Goal: Information Seeking & Learning: Learn about a topic

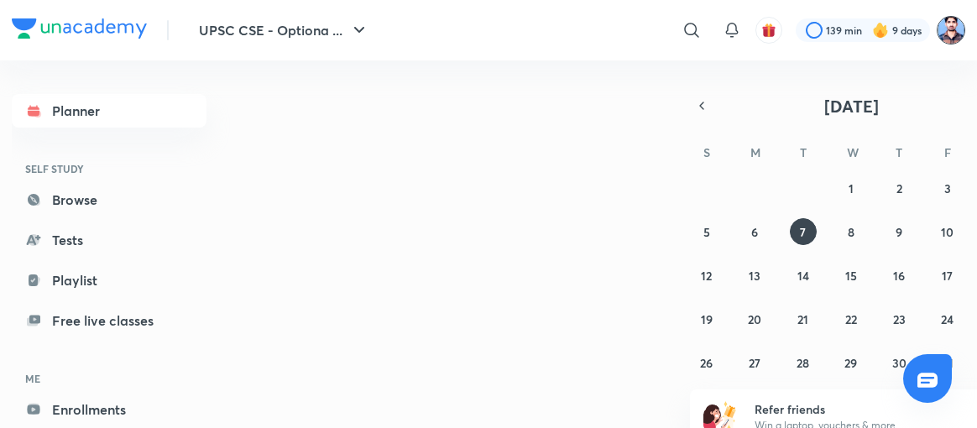
click at [945, 30] on img at bounding box center [951, 30] width 29 height 29
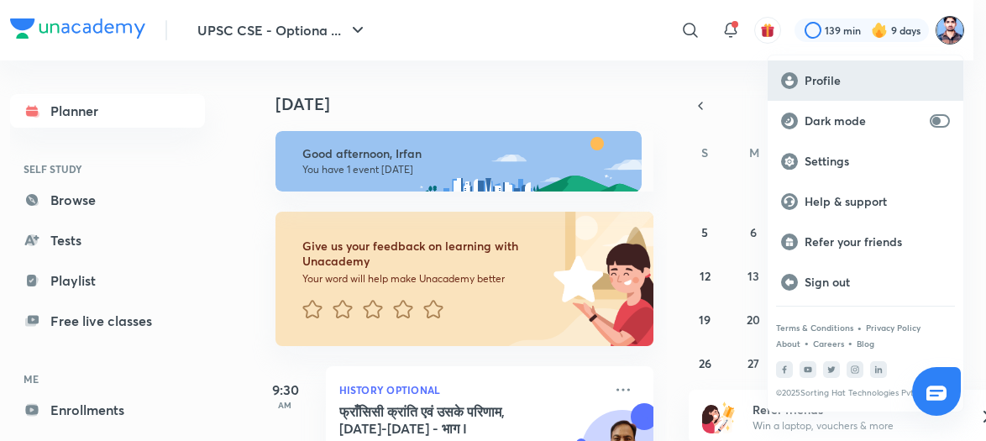
click at [816, 66] on div "Profile" at bounding box center [865, 80] width 196 height 40
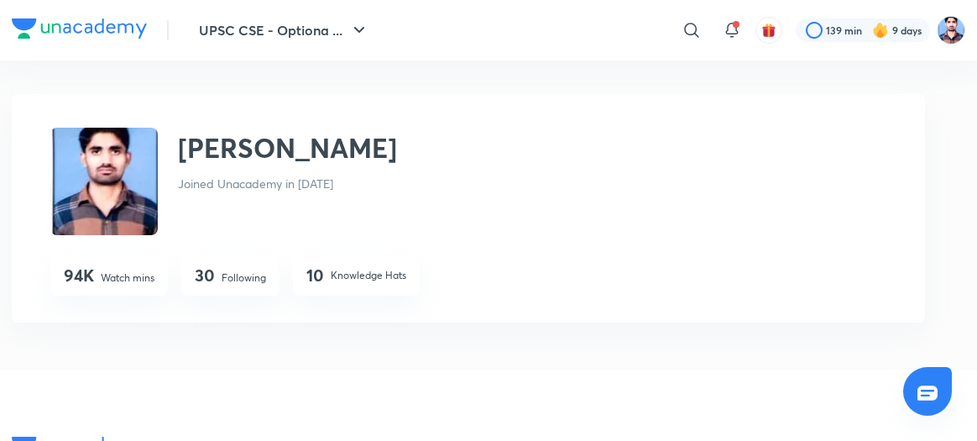
click at [233, 276] on p "Following" at bounding box center [244, 277] width 44 height 15
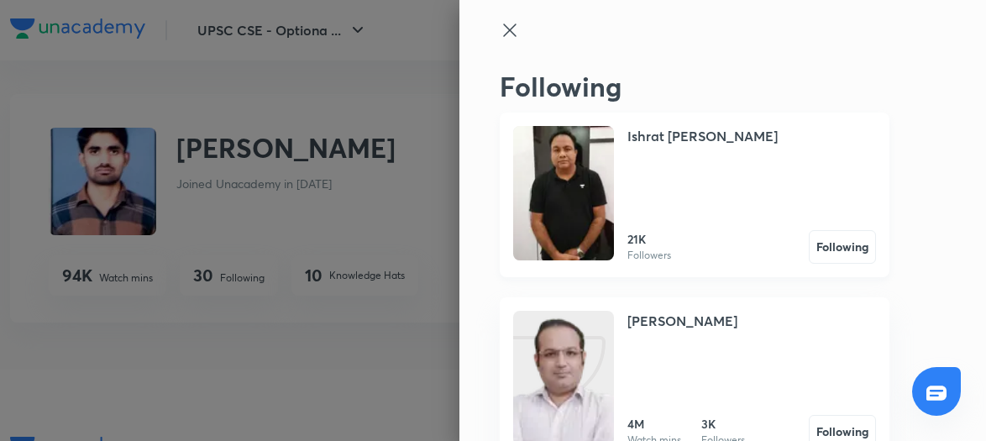
click at [566, 206] on img at bounding box center [563, 193] width 101 height 134
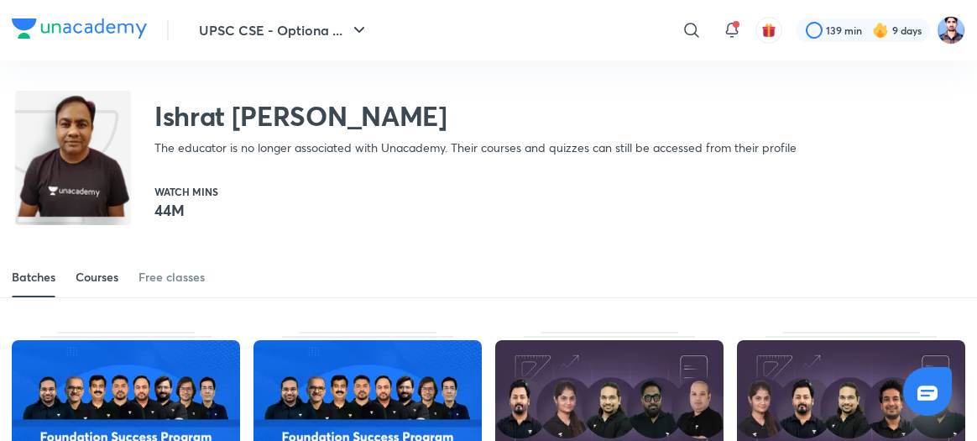
click at [95, 271] on div "Courses" at bounding box center [97, 277] width 43 height 17
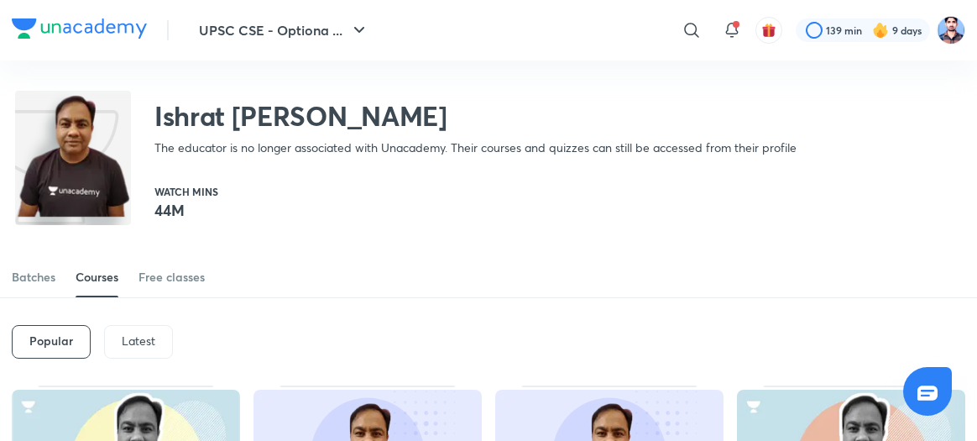
click at [147, 337] on p "Latest" at bounding box center [139, 340] width 34 height 13
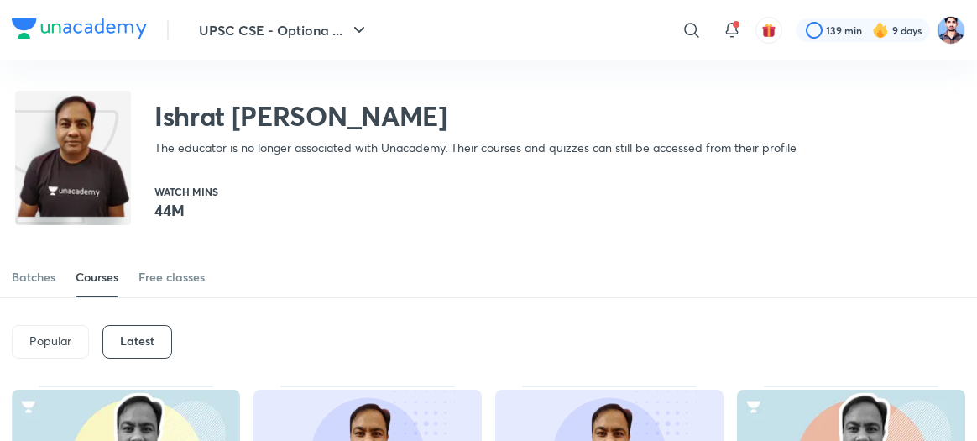
click at [147, 337] on h6 "Latest" at bounding box center [137, 340] width 34 height 13
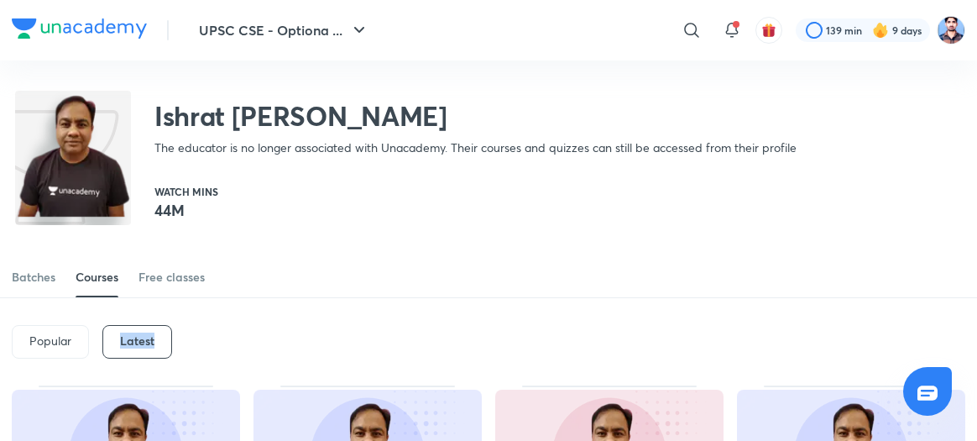
click at [264, 321] on div "Popular Latest" at bounding box center [489, 341] width 954 height 87
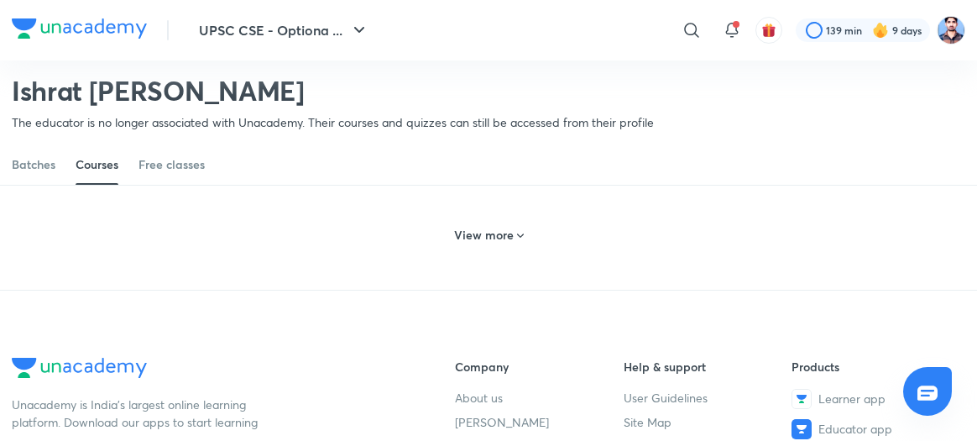
scroll to position [915, 0]
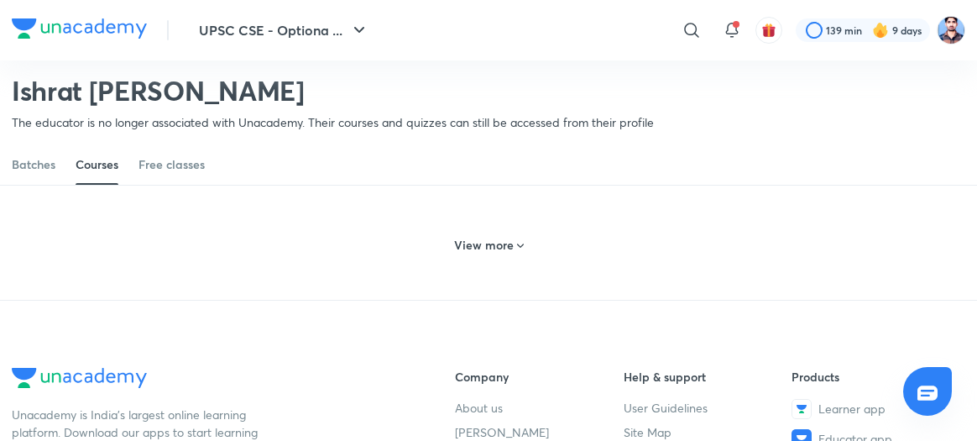
click at [479, 254] on h6 "View more" at bounding box center [484, 245] width 60 height 17
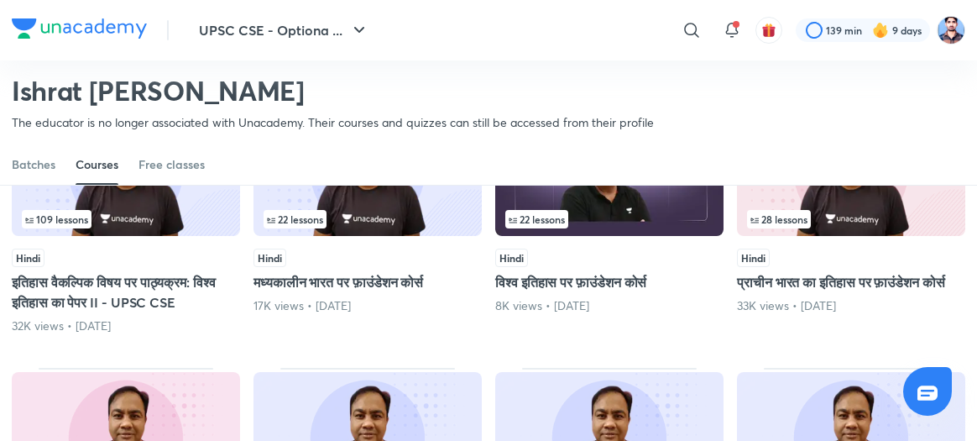
scroll to position [1308, 0]
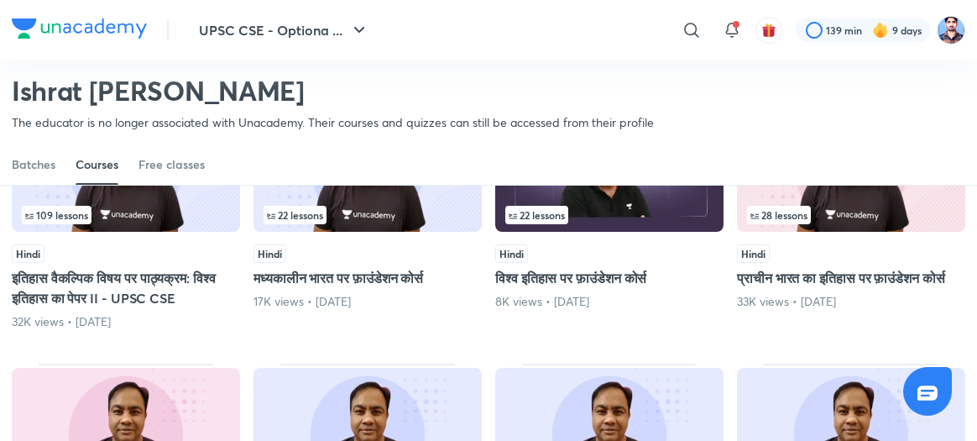
click at [175, 232] on img at bounding box center [126, 166] width 228 height 131
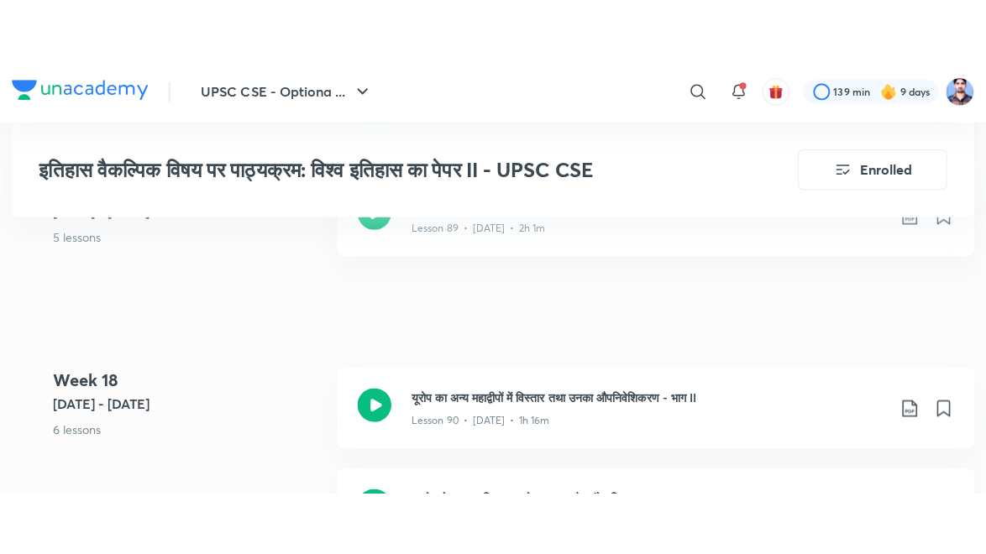
scroll to position [11089, 0]
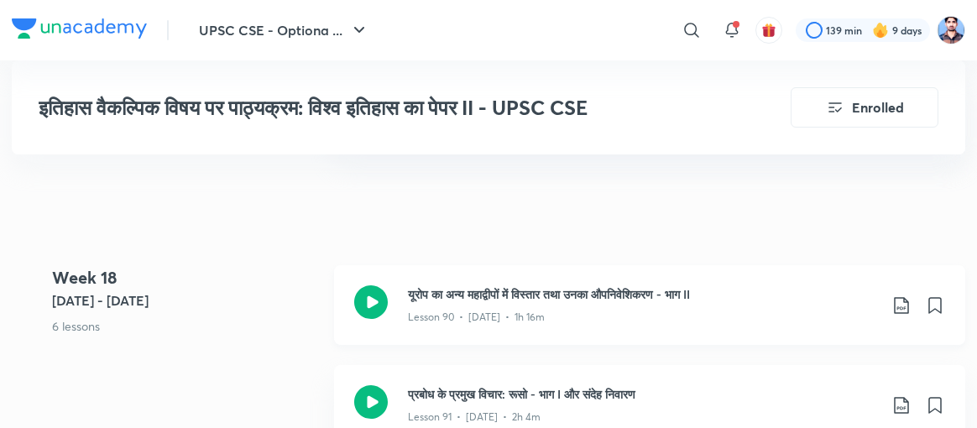
click at [371, 285] on icon at bounding box center [371, 302] width 34 height 34
